Goal: Task Accomplishment & Management: Use online tool/utility

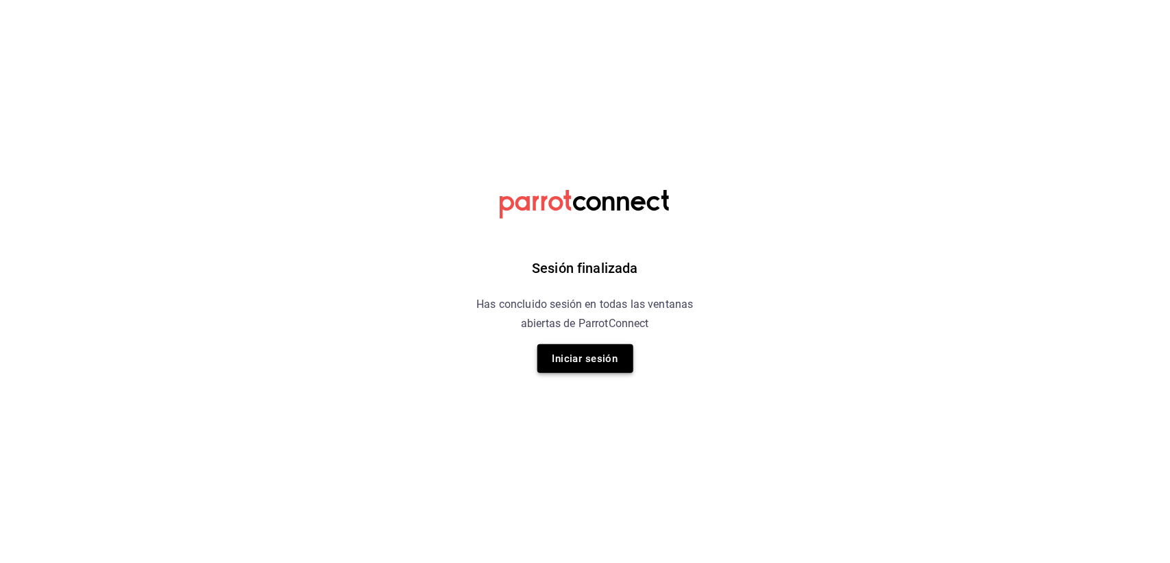
click at [563, 364] on button "Iniciar sesión" at bounding box center [585, 358] width 96 height 29
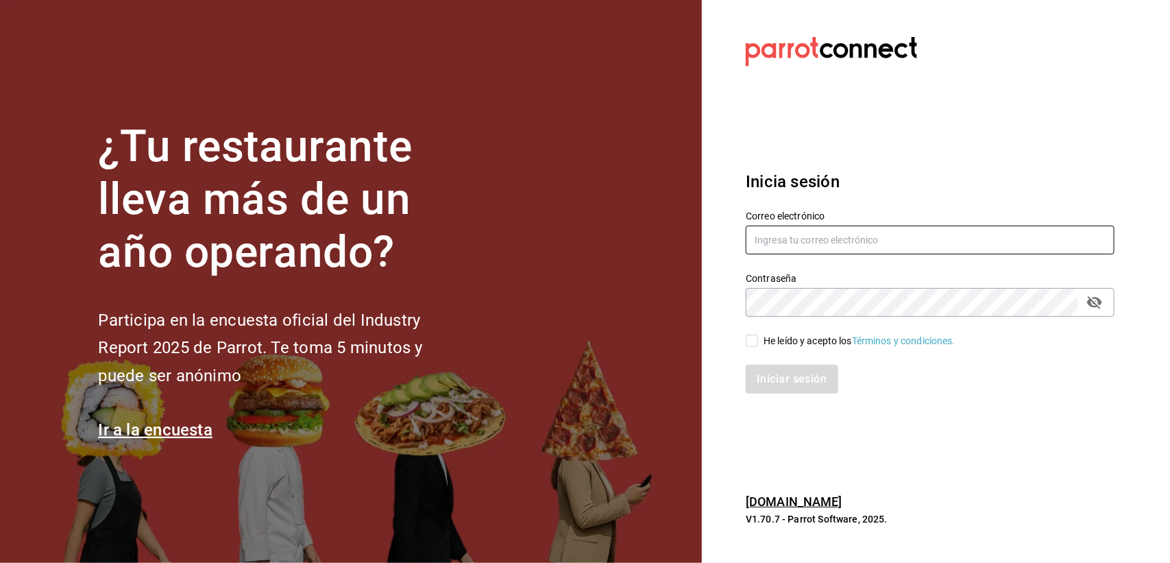
type input "jp@papizzas.com.mx"
click at [748, 340] on input "He leído y acepto los Términos y condiciones." at bounding box center [751, 340] width 12 height 12
checkbox input "true"
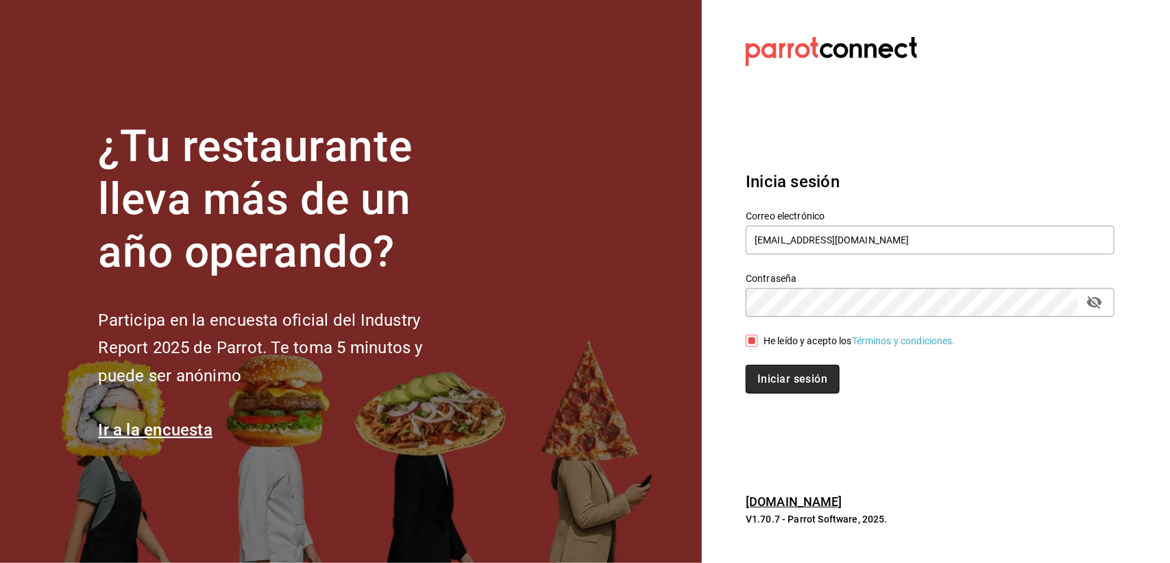
click at [769, 380] on button "Iniciar sesión" at bounding box center [791, 379] width 93 height 29
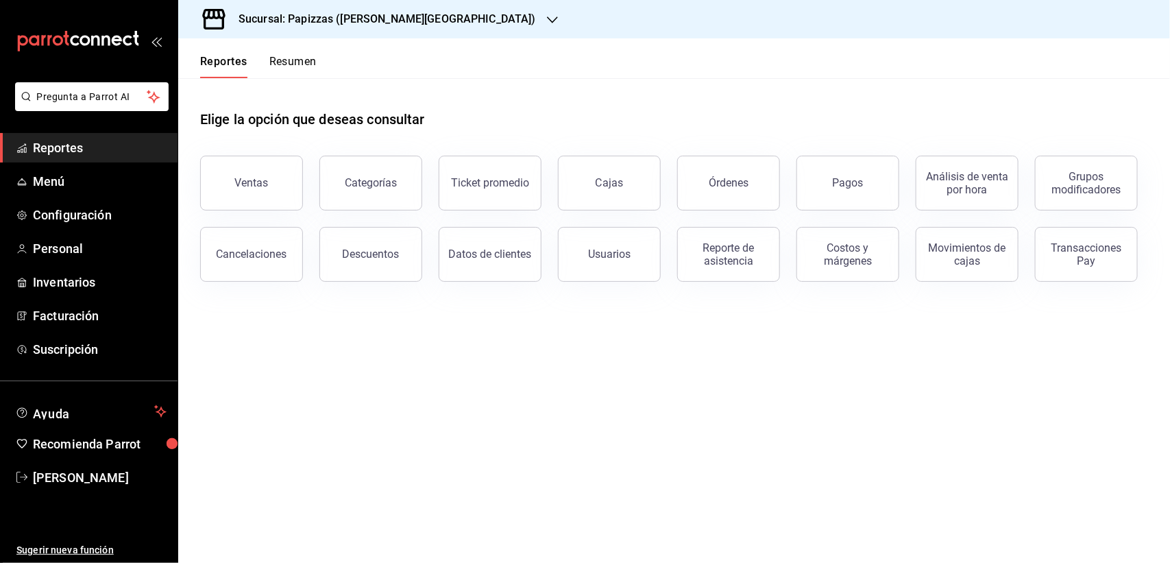
click at [371, 26] on h3 "Sucursal: Papizzas ([PERSON_NAME][GEOGRAPHIC_DATA])" at bounding box center [381, 19] width 308 height 16
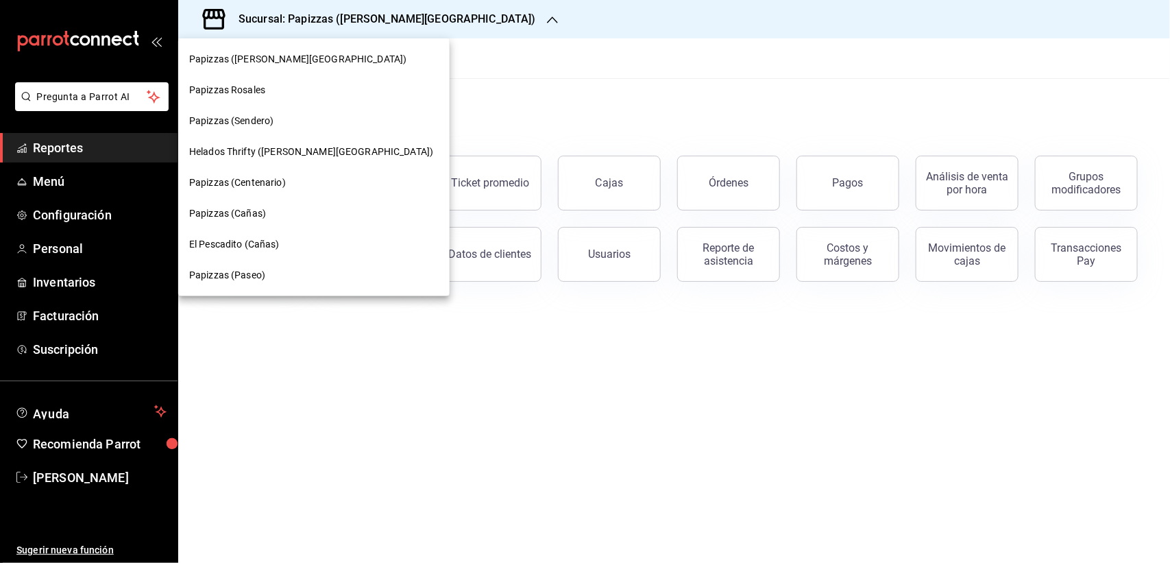
click at [250, 264] on div "Papizzas (Paseo)" at bounding box center [313, 275] width 271 height 31
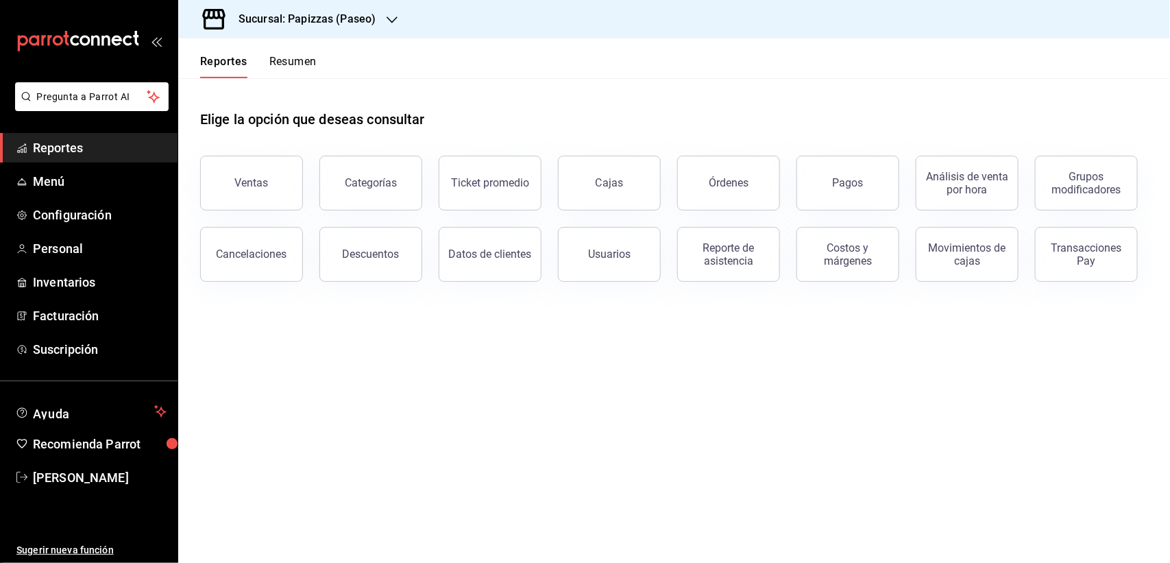
click at [706, 258] on div "Reporte de asistencia" at bounding box center [728, 254] width 85 height 26
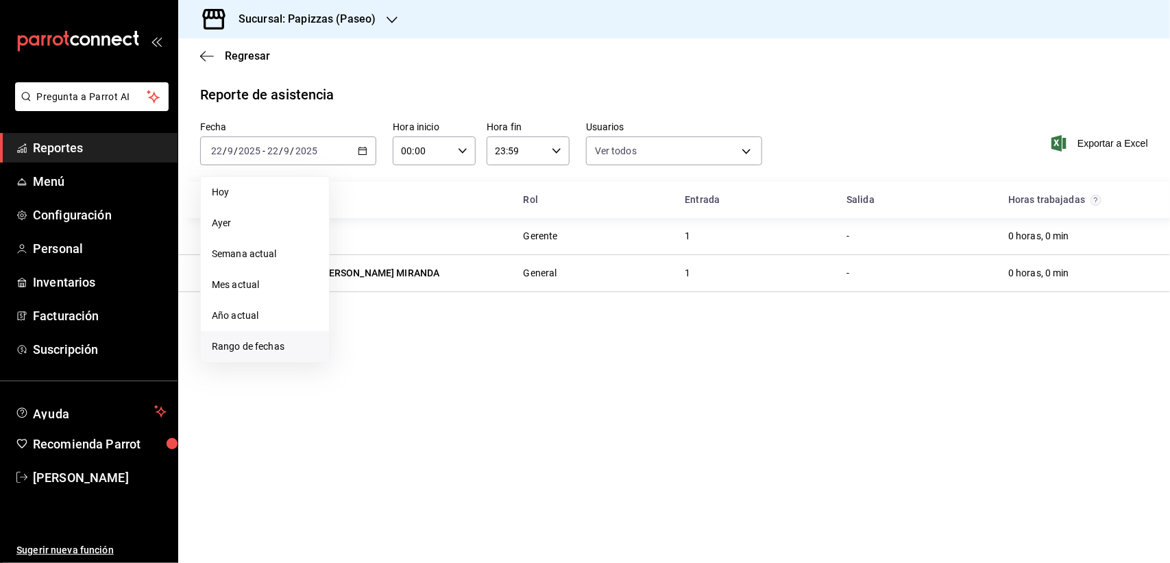
type input "9d109c20-3ceb-4d95-b2df-047e0d6cdd9c,46d070b1-8c2a-45ec-89ac-ee85bbbc077f,72fa0…"
click at [257, 347] on span "Rango de fechas" at bounding box center [265, 346] width 106 height 14
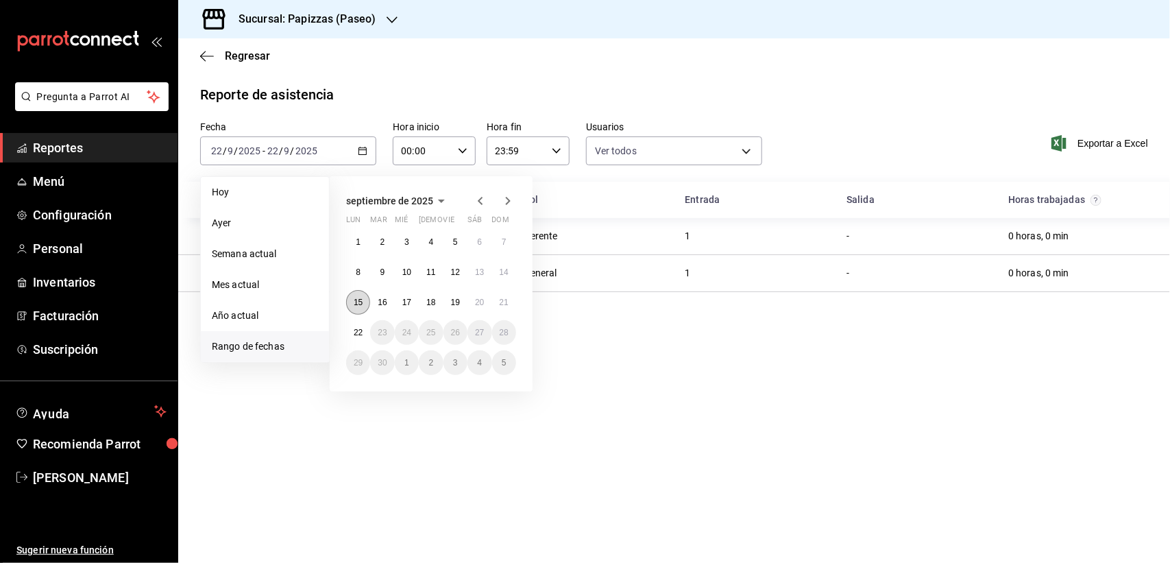
click at [351, 301] on button "15" at bounding box center [358, 302] width 24 height 25
click at [355, 328] on abbr "22" at bounding box center [358, 333] width 9 height 10
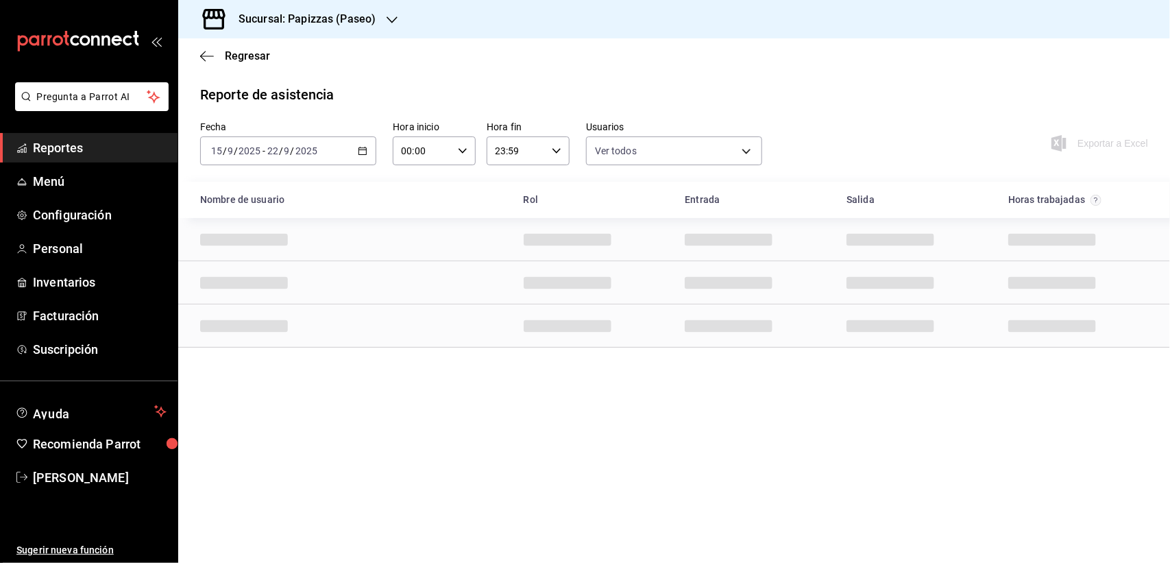
click at [362, 153] on icon "button" at bounding box center [363, 151] width 10 height 10
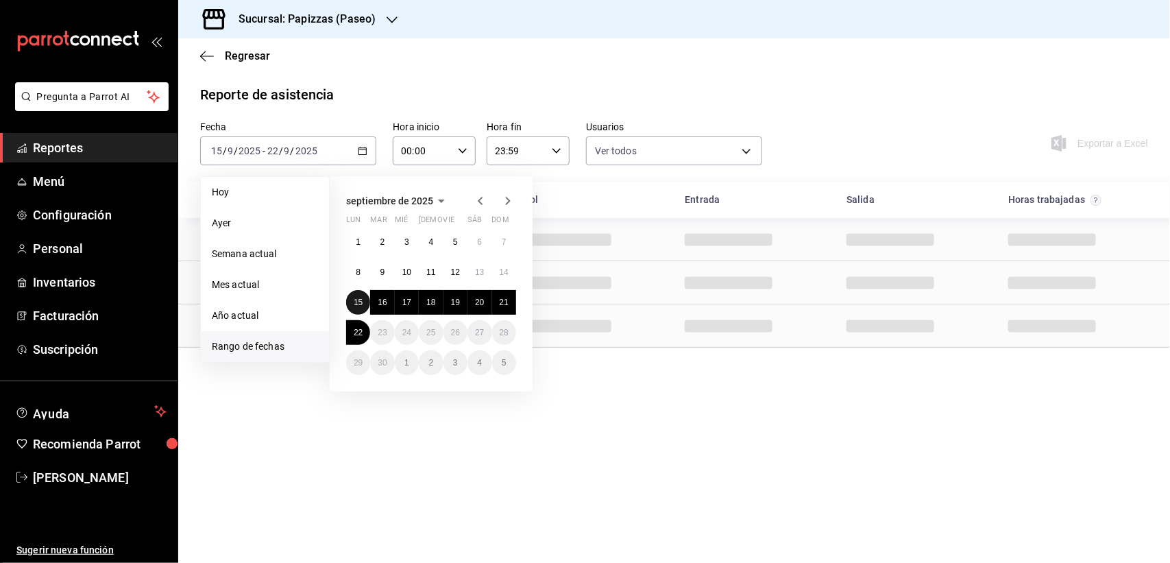
click at [354, 307] on button "15" at bounding box center [358, 302] width 24 height 25
click at [504, 299] on abbr "21" at bounding box center [503, 302] width 9 height 10
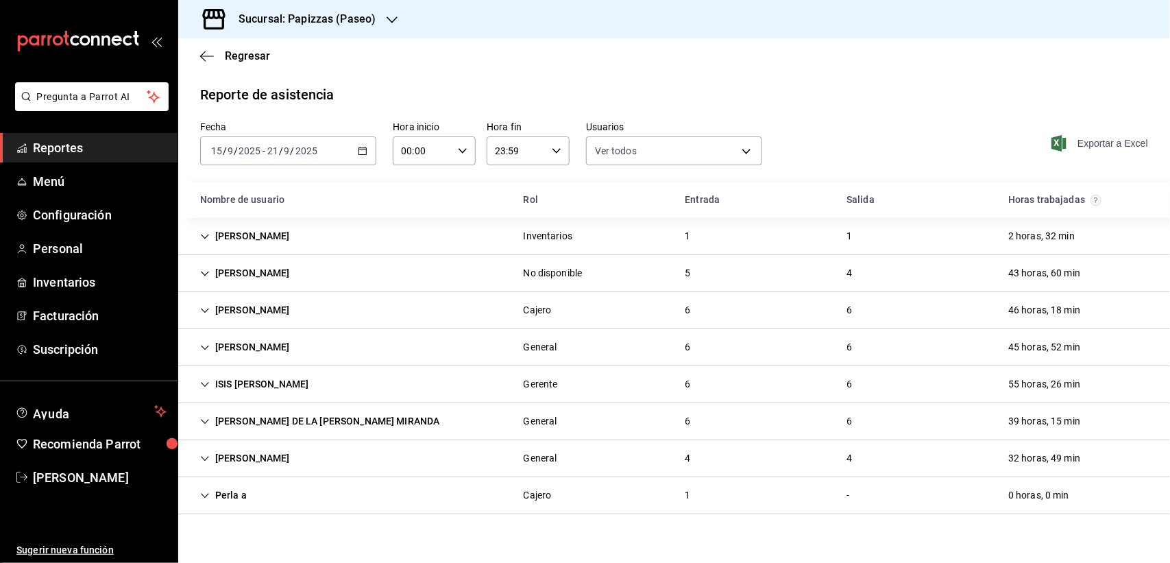
click at [1124, 146] on span "Exportar a Excel" at bounding box center [1101, 143] width 94 height 16
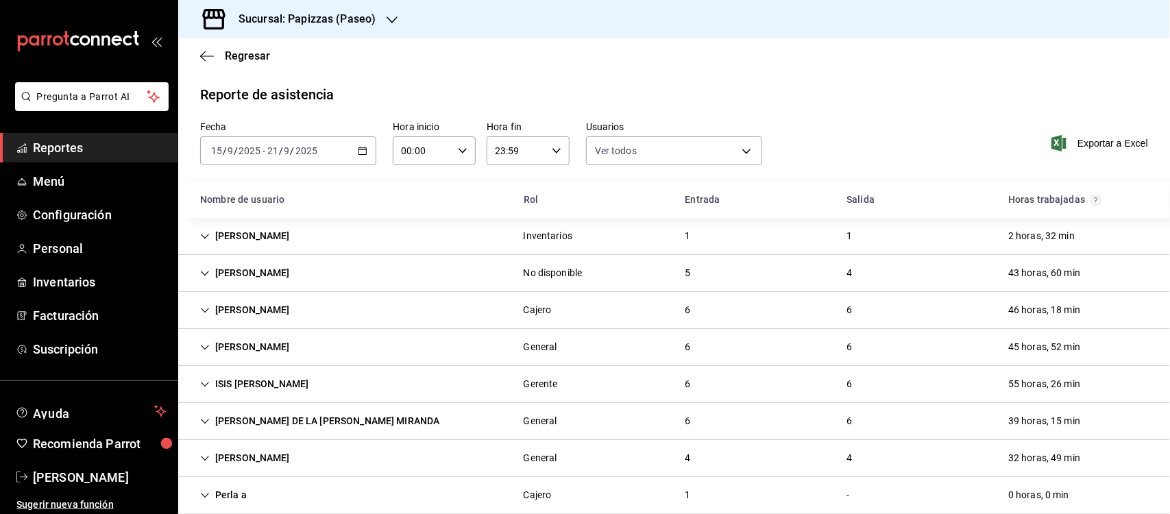
click at [378, 21] on div "Sucursal: Papizzas (Paseo)" at bounding box center [296, 19] width 214 height 38
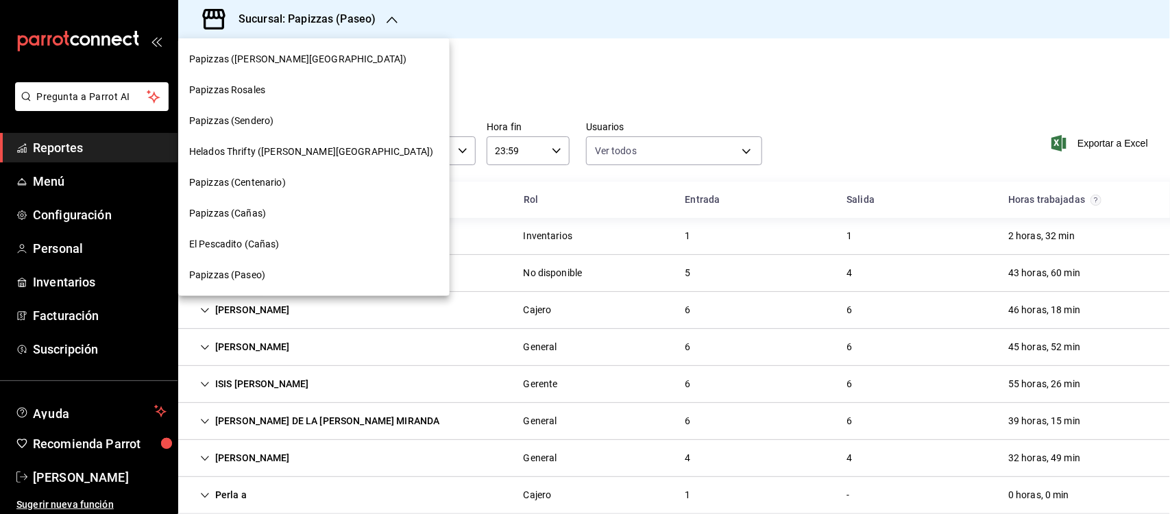
click at [251, 124] on span "Papizzas (Sendero)" at bounding box center [231, 121] width 84 height 14
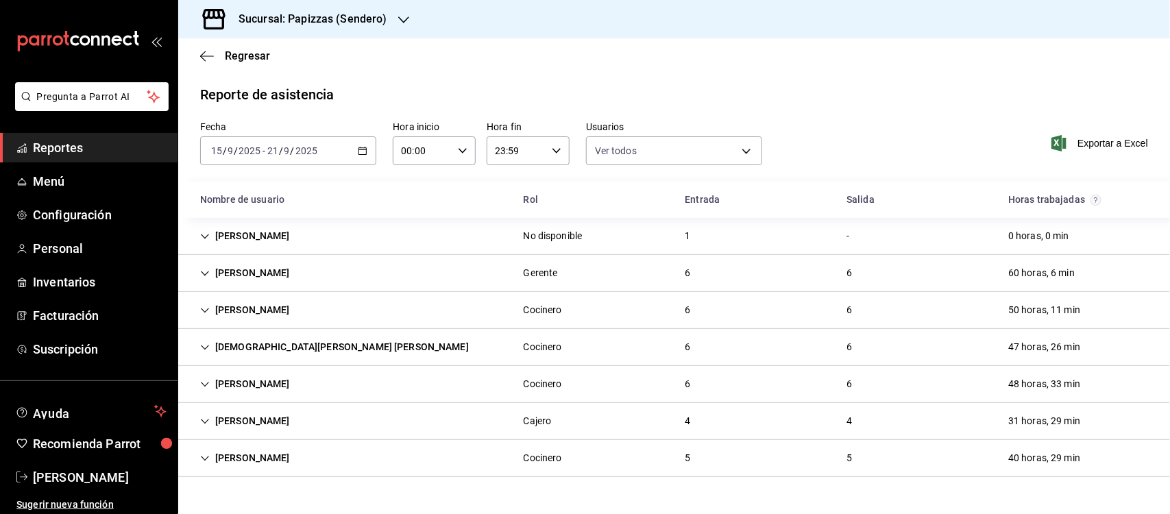
type input "9d109c20-3ceb-4d95-b2df-047e0d6cdd9c,46d070b1-8c2a-45ec-89ac-ee85bbbc077f,72fa0…"
click at [1122, 143] on span "Exportar a Excel" at bounding box center [1101, 143] width 94 height 16
